Goal: Task Accomplishment & Management: Use online tool/utility

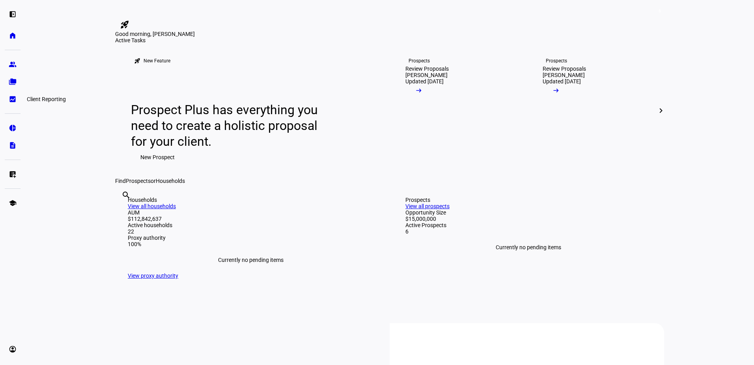
click at [16, 103] on eth-mat-symbol "bid_landscape" at bounding box center [13, 99] width 8 height 8
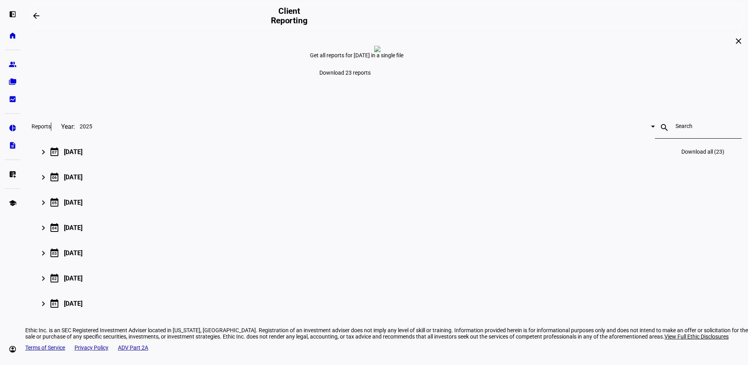
click at [48, 157] on mat-icon "keyboard_arrow_right" at bounding box center [43, 151] width 9 height 9
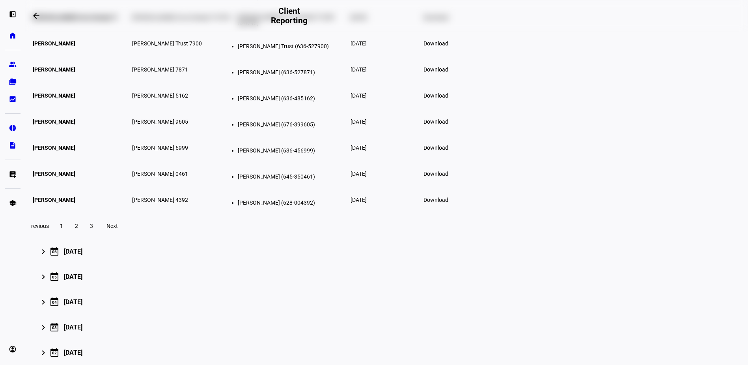
scroll to position [197, 0]
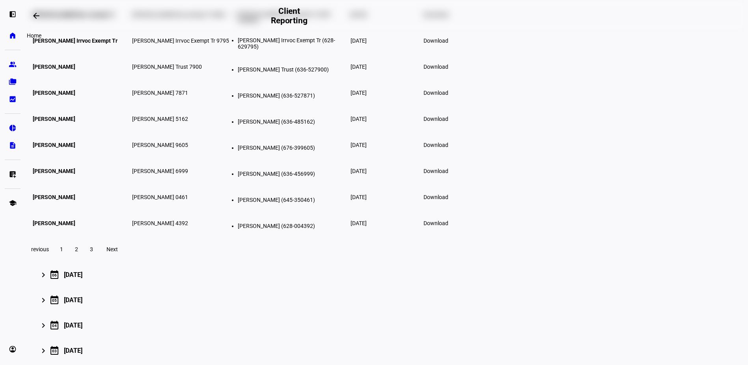
click at [10, 34] on eth-mat-symbol "home" at bounding box center [13, 36] width 8 height 8
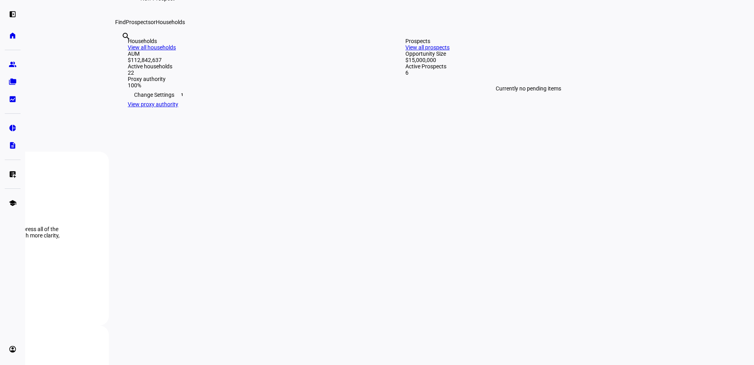
scroll to position [158, 0]
click at [123, 52] on input "text" at bounding box center [123, 47] width 2 height 9
type input "D-pga"
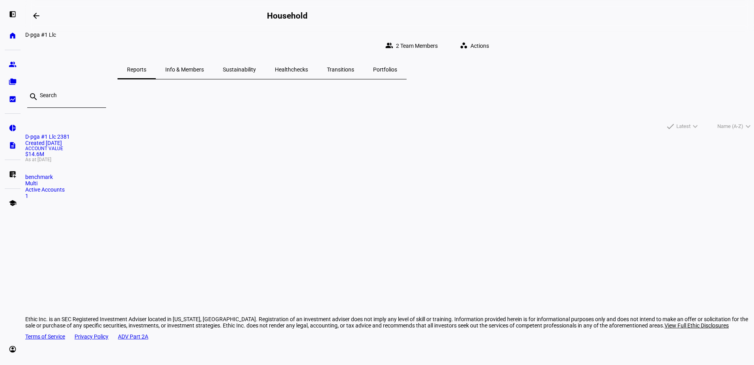
click at [279, 162] on span "As at [DATE]" at bounding box center [389, 159] width 729 height 5
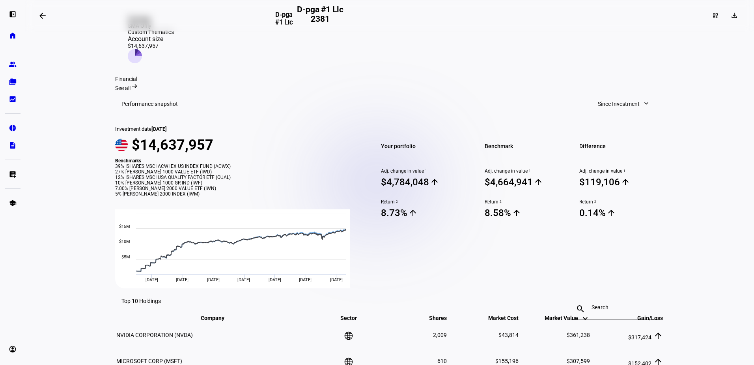
scroll to position [209, 0]
click at [608, 96] on span "Since Investment" at bounding box center [619, 104] width 42 height 16
click at [608, 74] on div at bounding box center [377, 182] width 754 height 365
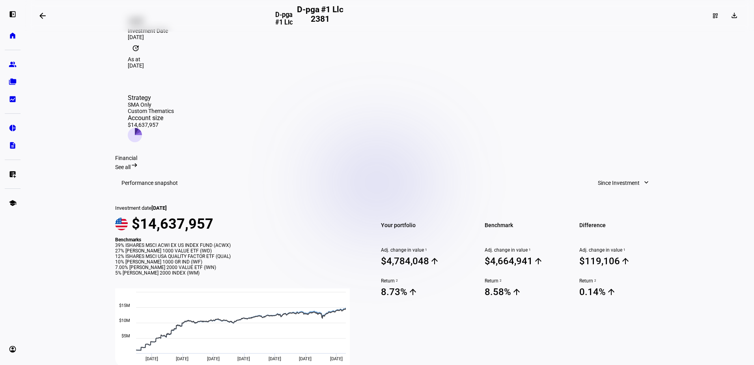
scroll to position [130, 0]
click at [131, 164] on span "See all" at bounding box center [122, 167] width 15 height 6
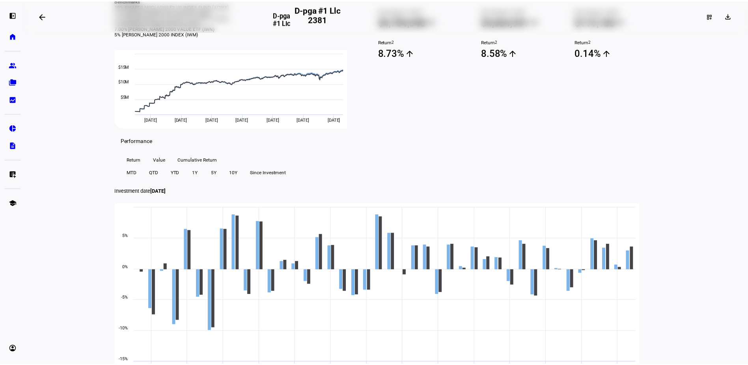
scroll to position [170, 0]
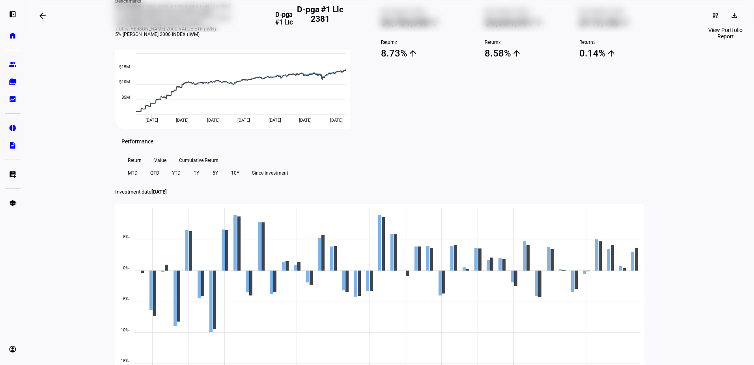
click at [736, 13] on span at bounding box center [735, 15] width 19 height 13
click at [698, 51] on span "Portfolio Report" at bounding box center [707, 54] width 39 height 6
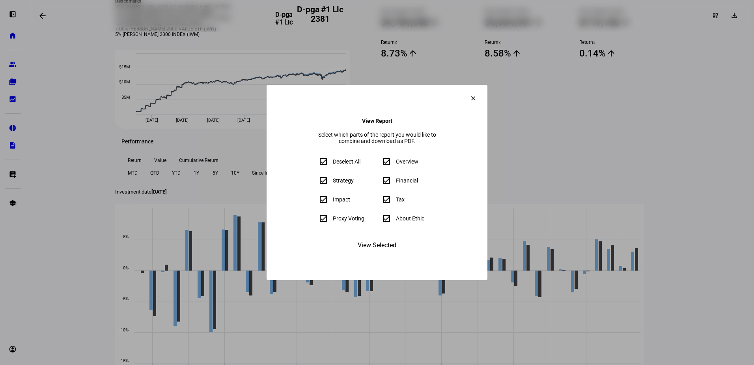
click at [382, 254] on span "View Selected" at bounding box center [377, 245] width 39 height 19
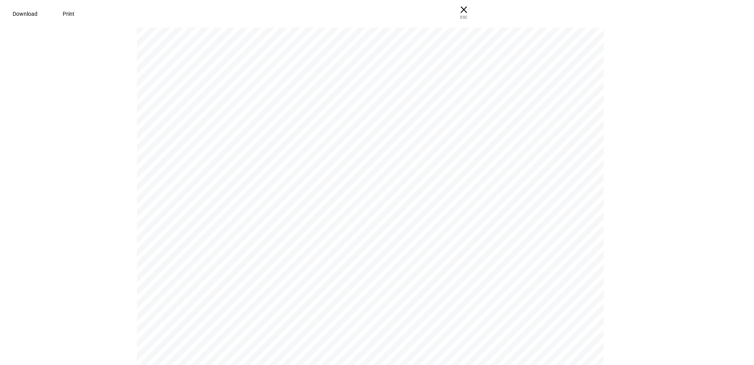
scroll to position [9437, 0]
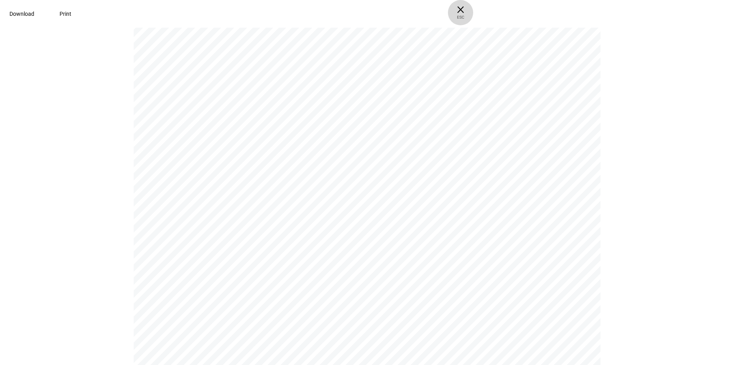
click at [473, 13] on span "ESC" at bounding box center [460, 14] width 25 height 11
